Goal: Task Accomplishment & Management: Manage account settings

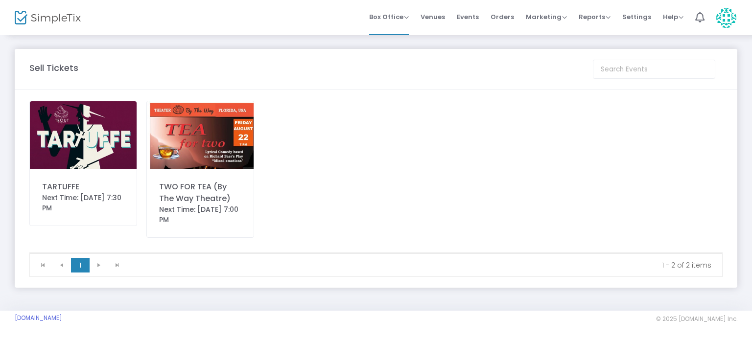
click at [71, 193] on div "Next Time: [DATE] 7:30 PM" at bounding box center [83, 203] width 82 height 21
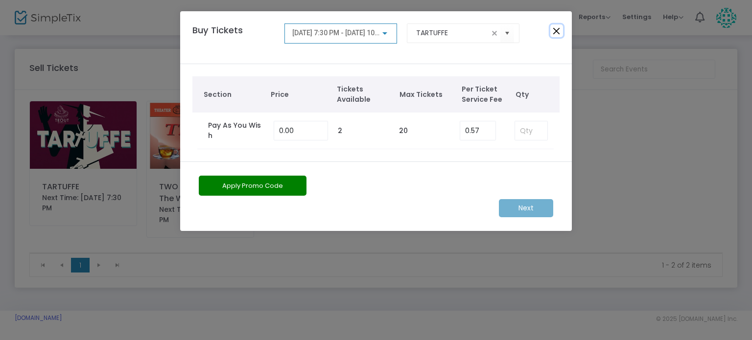
click at [556, 29] on button "Close" at bounding box center [556, 30] width 13 height 13
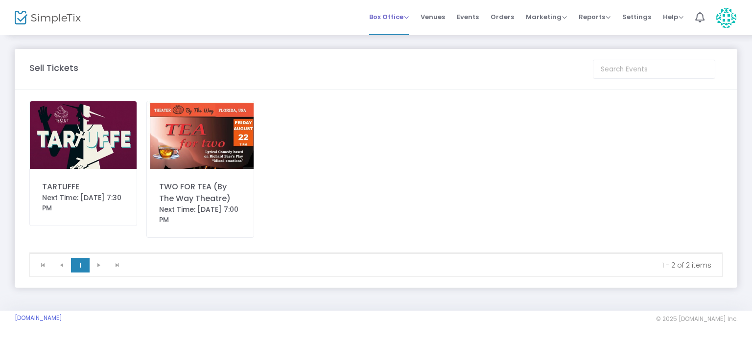
click at [397, 18] on span "Box Office" at bounding box center [389, 16] width 40 height 9
click at [468, 15] on span "Events" at bounding box center [468, 16] width 22 height 25
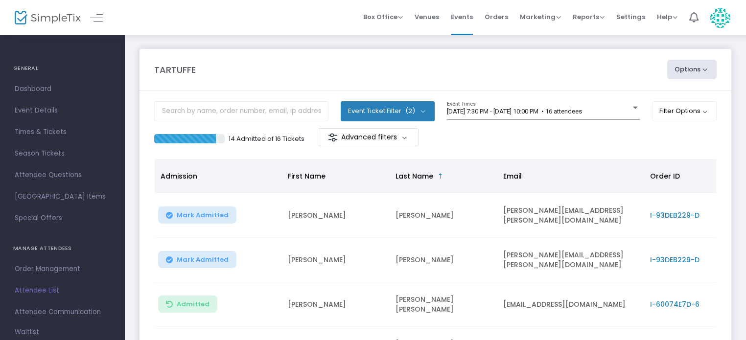
click at [319, 178] on span "First Name" at bounding box center [307, 176] width 38 height 10
click at [552, 111] on span "[DATE] 7:30 PM - [DATE] 10:00 PM • 16 attendees" at bounding box center [514, 111] width 135 height 7
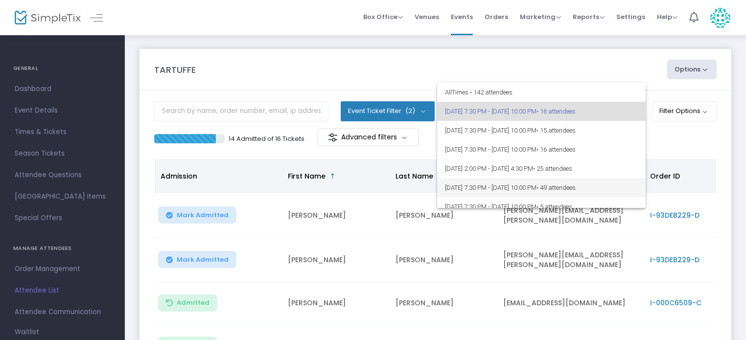
click at [518, 188] on span "[DATE] 7:30 PM - [DATE] 10:00 PM • 49 attendees" at bounding box center [541, 187] width 193 height 19
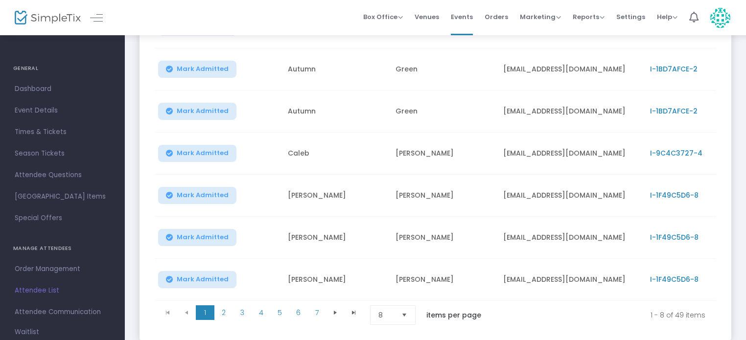
scroll to position [245, 0]
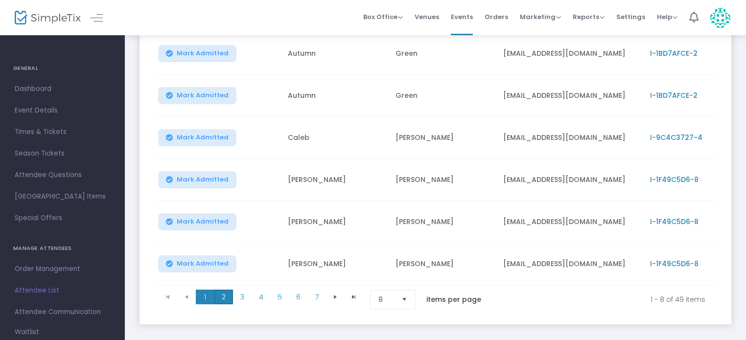
click at [232, 300] on span "2" at bounding box center [223, 297] width 19 height 15
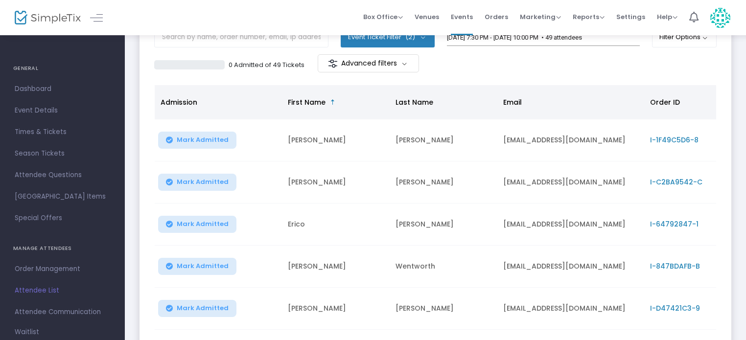
scroll to position [98, 0]
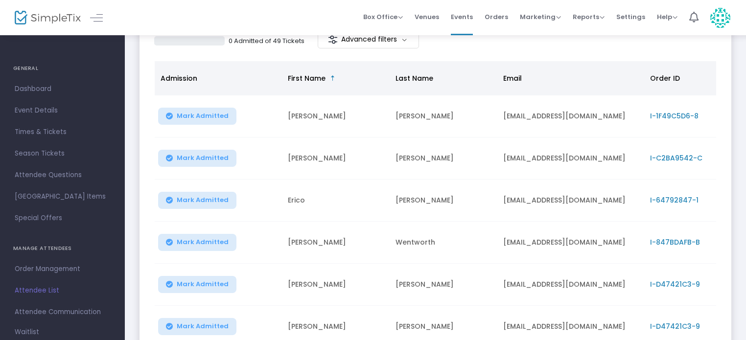
click at [592, 48] on div "0 Admitted of 49 Tickets Advanced filters" at bounding box center [435, 40] width 563 height 21
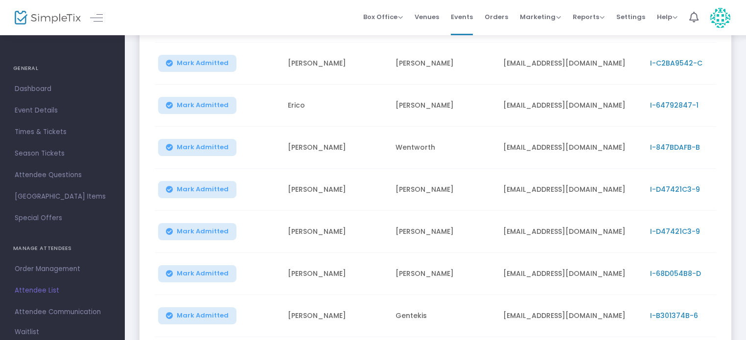
scroll to position [245, 0]
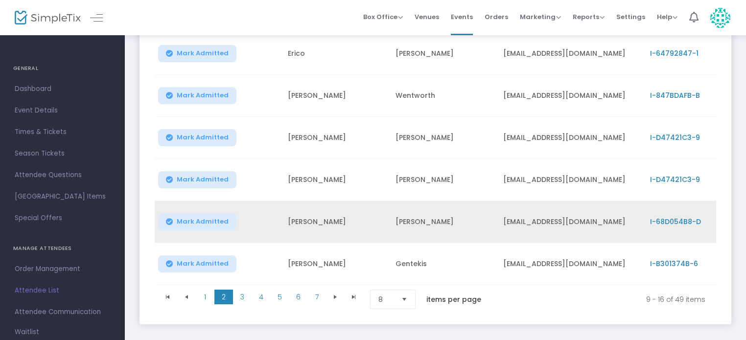
click at [634, 237] on td "[EMAIL_ADDRESS][DOMAIN_NAME]" at bounding box center [570, 222] width 147 height 42
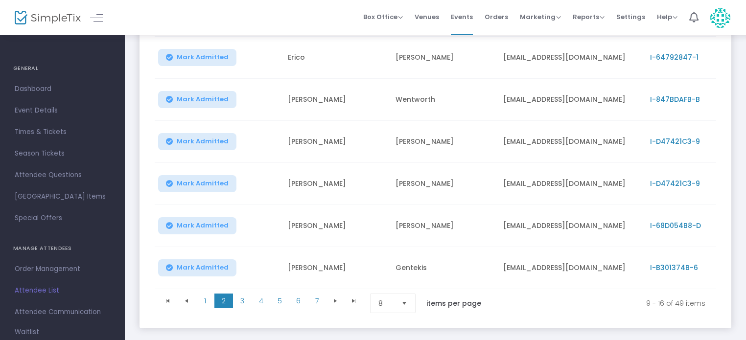
scroll to position [294, 0]
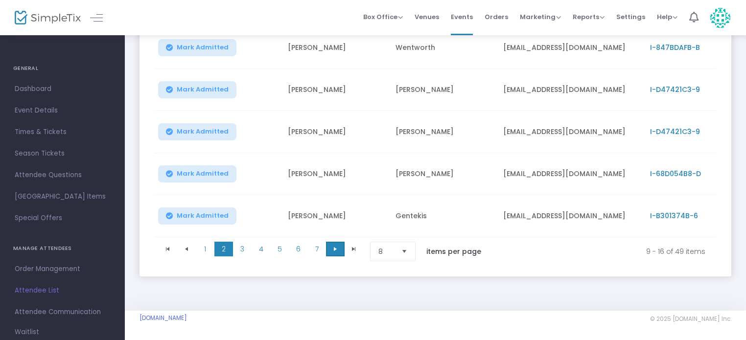
click at [338, 252] on span "Go to the next page" at bounding box center [335, 249] width 8 height 8
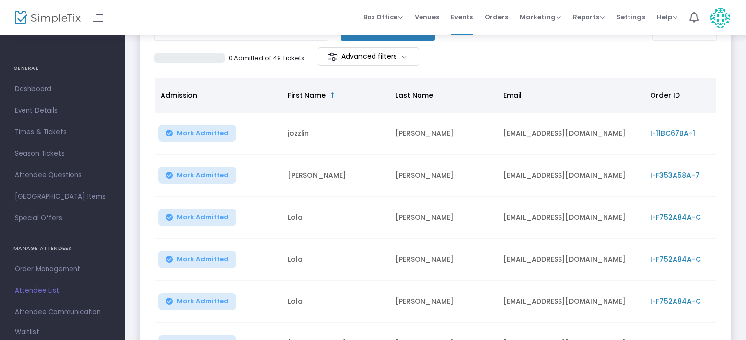
scroll to position [98, 0]
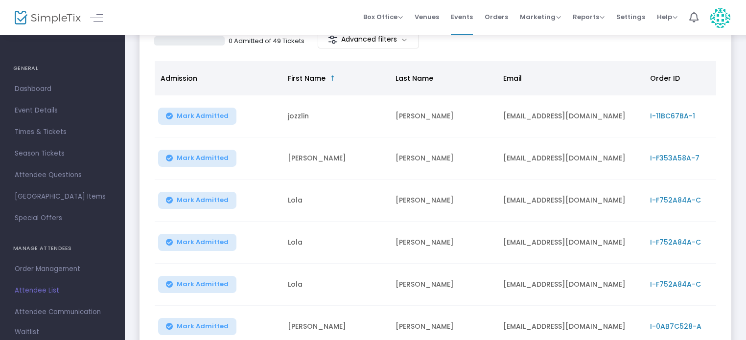
click at [586, 53] on m-panel-content "Event Ticket Filter (2) Select All General Admission Pay As You Wish [DATE] 7:3…" at bounding box center [436, 232] width 592 height 479
click at [597, 53] on m-panel-content "Event Ticket Filter (2) Select All General Admission Pay As You Wish [DATE] 7:3…" at bounding box center [436, 232] width 592 height 479
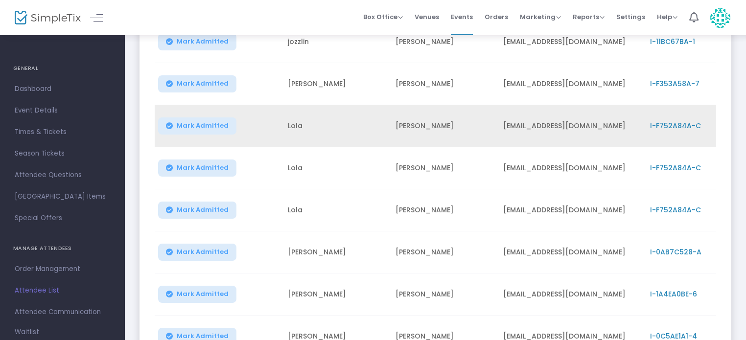
scroll to position [196, 0]
